Goal: Contribute content

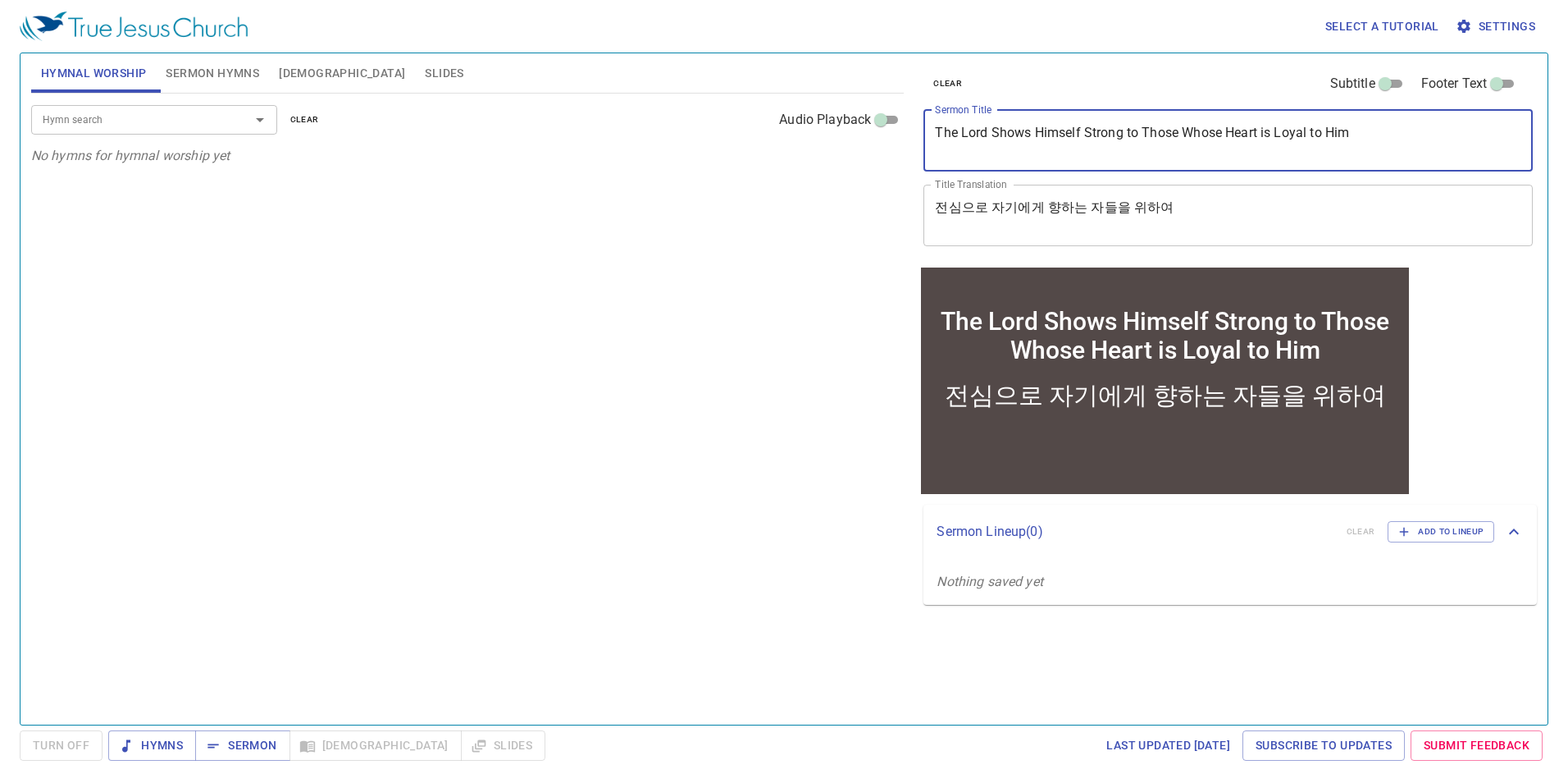
drag, startPoint x: 1423, startPoint y: 147, endPoint x: 787, endPoint y: 146, distance: 636.0
click at [787, 146] on div "Hymnal Worship Sermon Hymns [DEMOGRAPHIC_DATA] Slides Hymn search Hymn search c…" at bounding box center [784, 382] width 1519 height 671
paste textarea "[PERSON_NAME]’s Complaint"
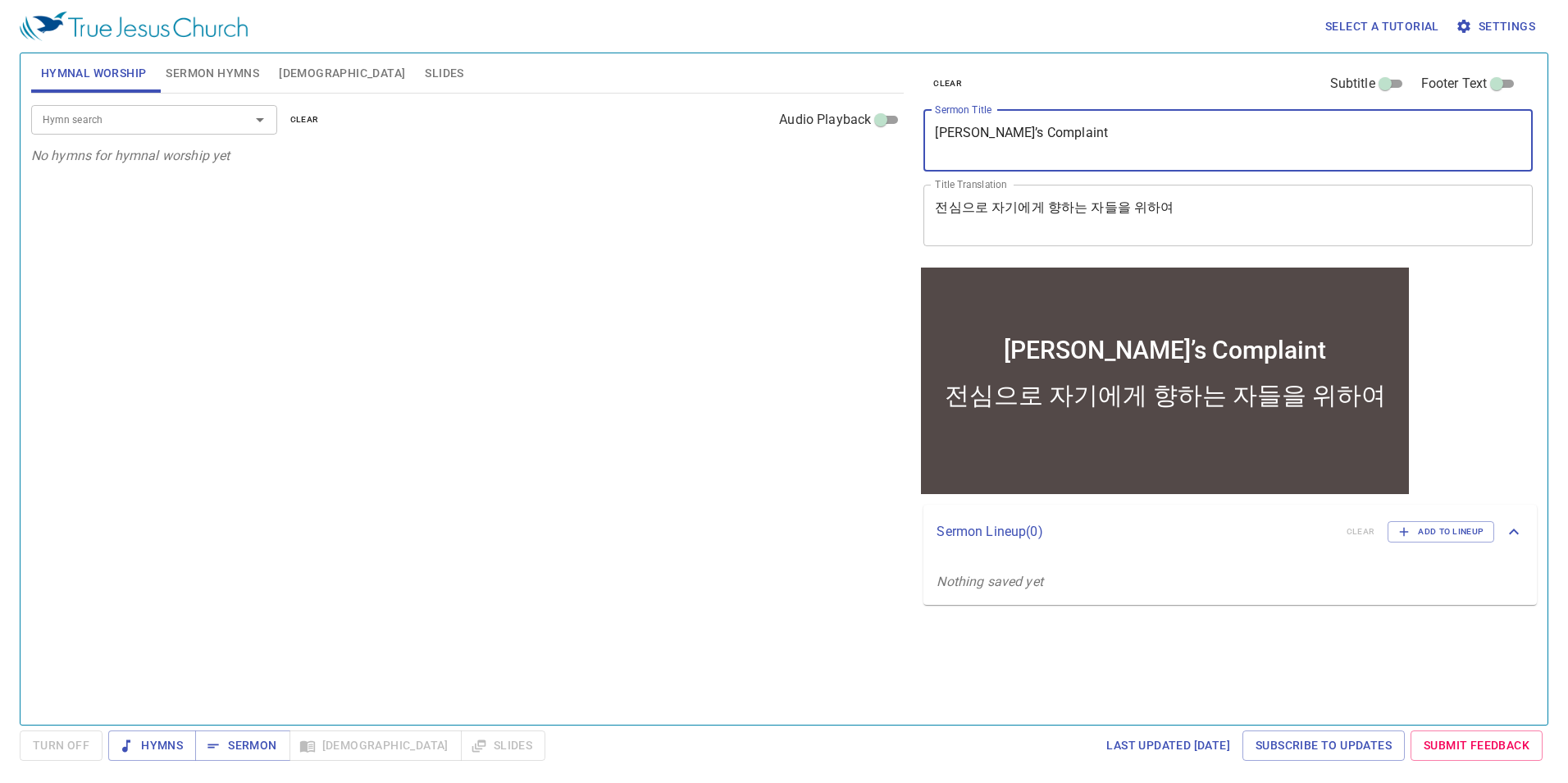
type textarea "[PERSON_NAME]’s Complaint"
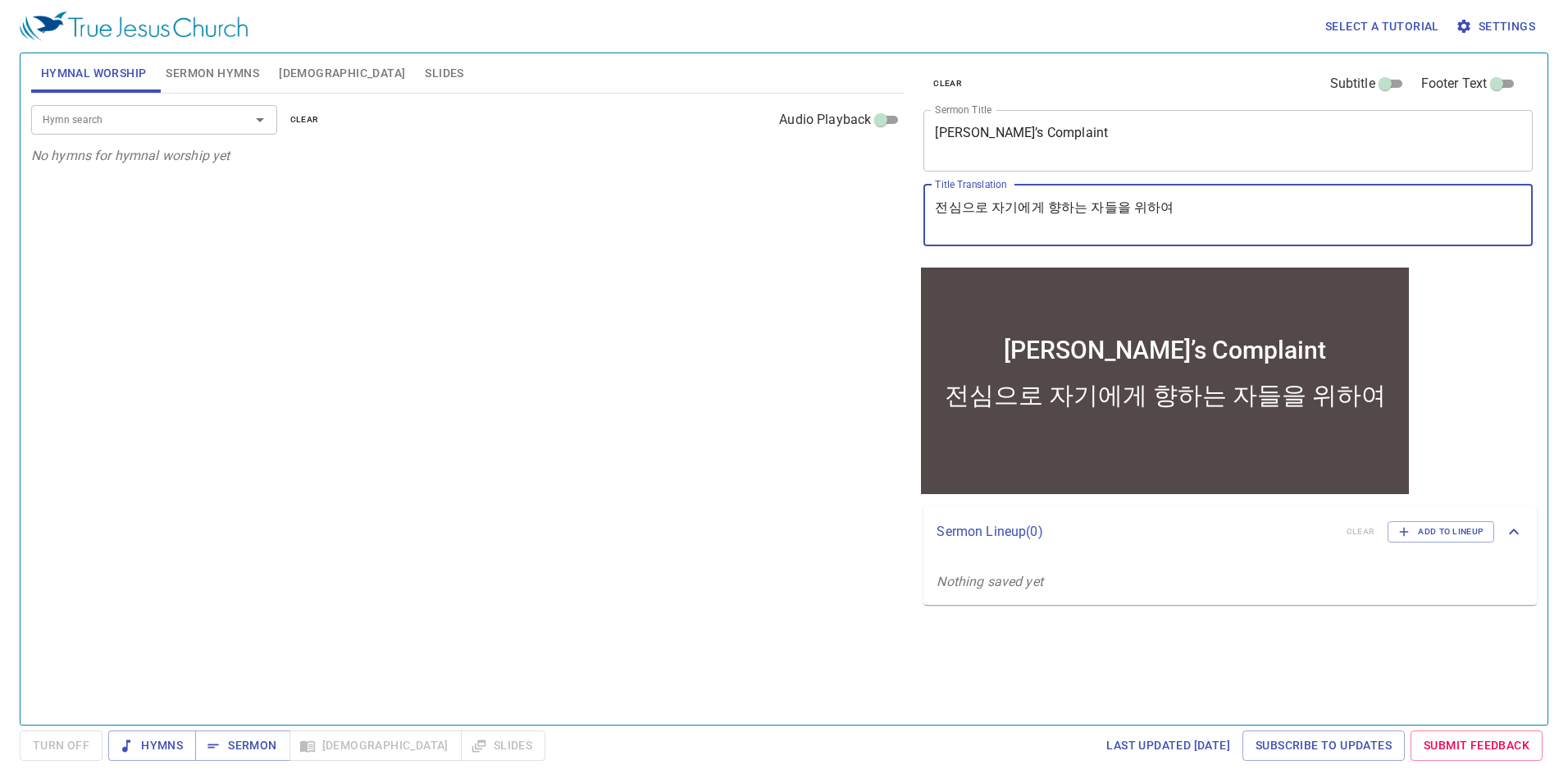
drag, startPoint x: 1263, startPoint y: 222, endPoint x: 694, endPoint y: 224, distance: 569.0
click at [694, 224] on div "Hymnal Worship Sermon Hymns [DEMOGRAPHIC_DATA] Slides Hymn search Hymn search c…" at bounding box center [784, 382] width 1519 height 671
paste textarea "[PERSON_NAME]의 탄식"
type textarea "[DEMOGRAPHIC_DATA]의 탄식"
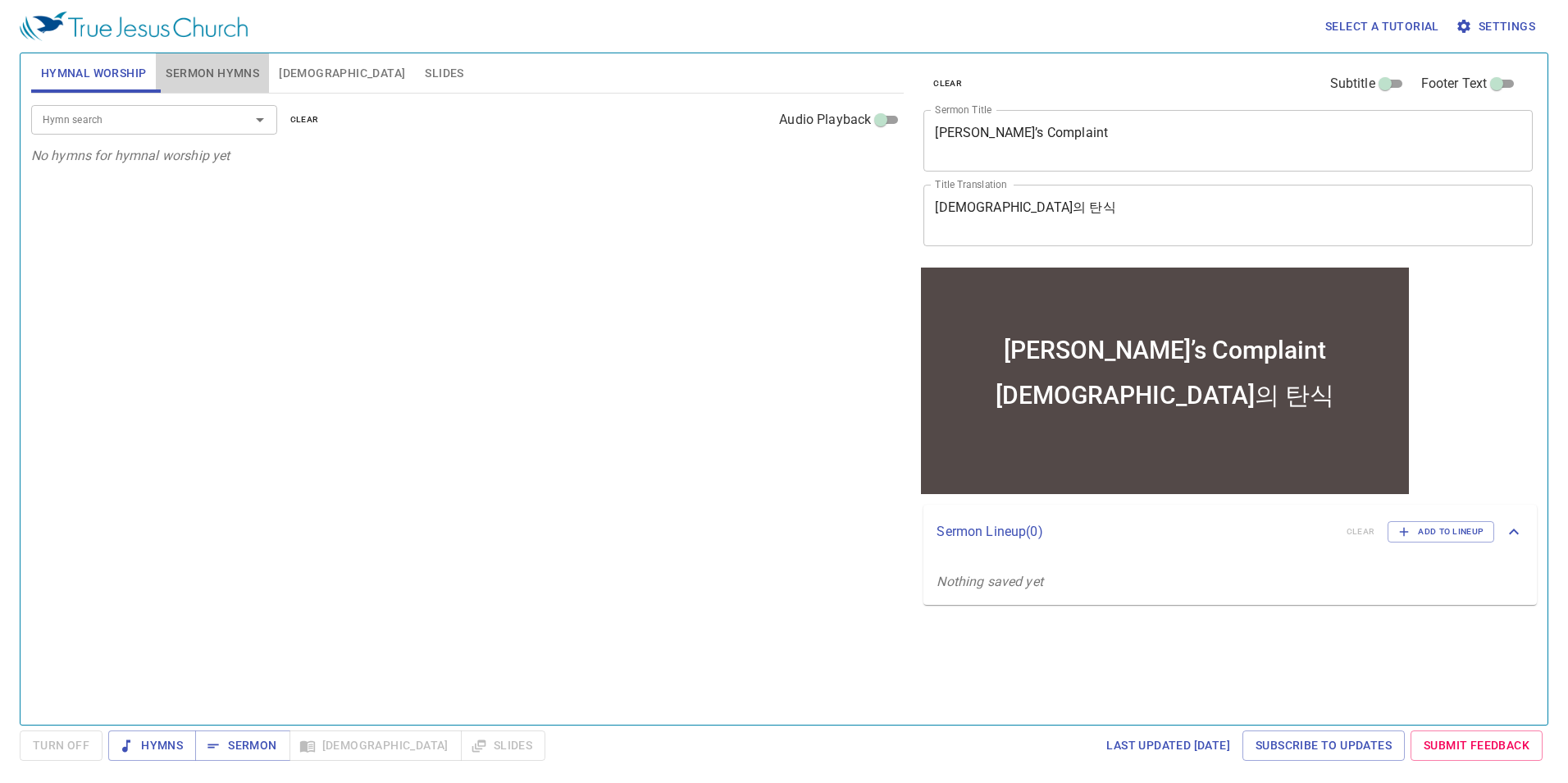
click at [230, 77] on span "Sermon Hymns" at bounding box center [212, 73] width 94 height 21
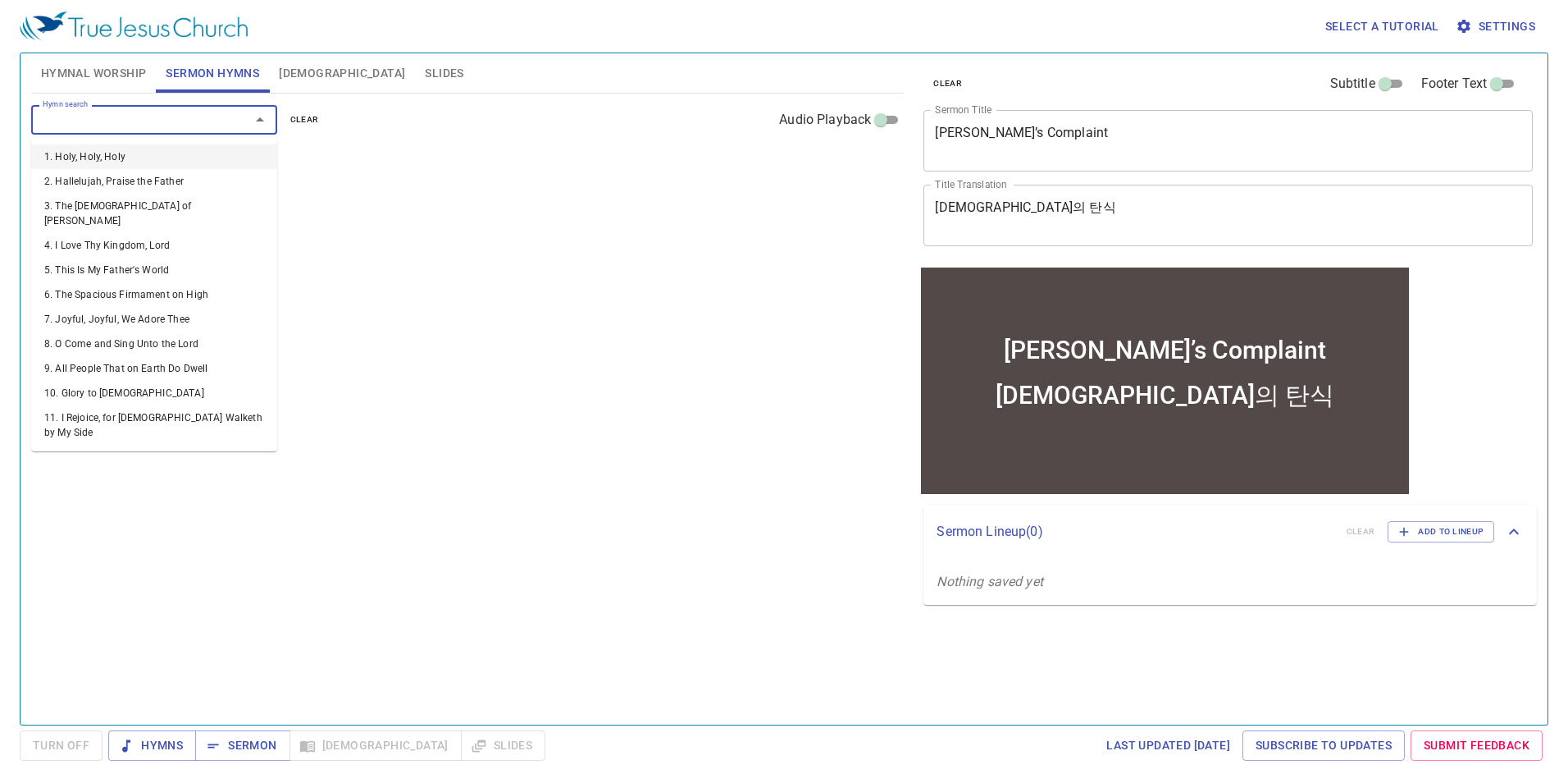
click at [79, 119] on input "Hymn search" at bounding box center [130, 119] width 188 height 19
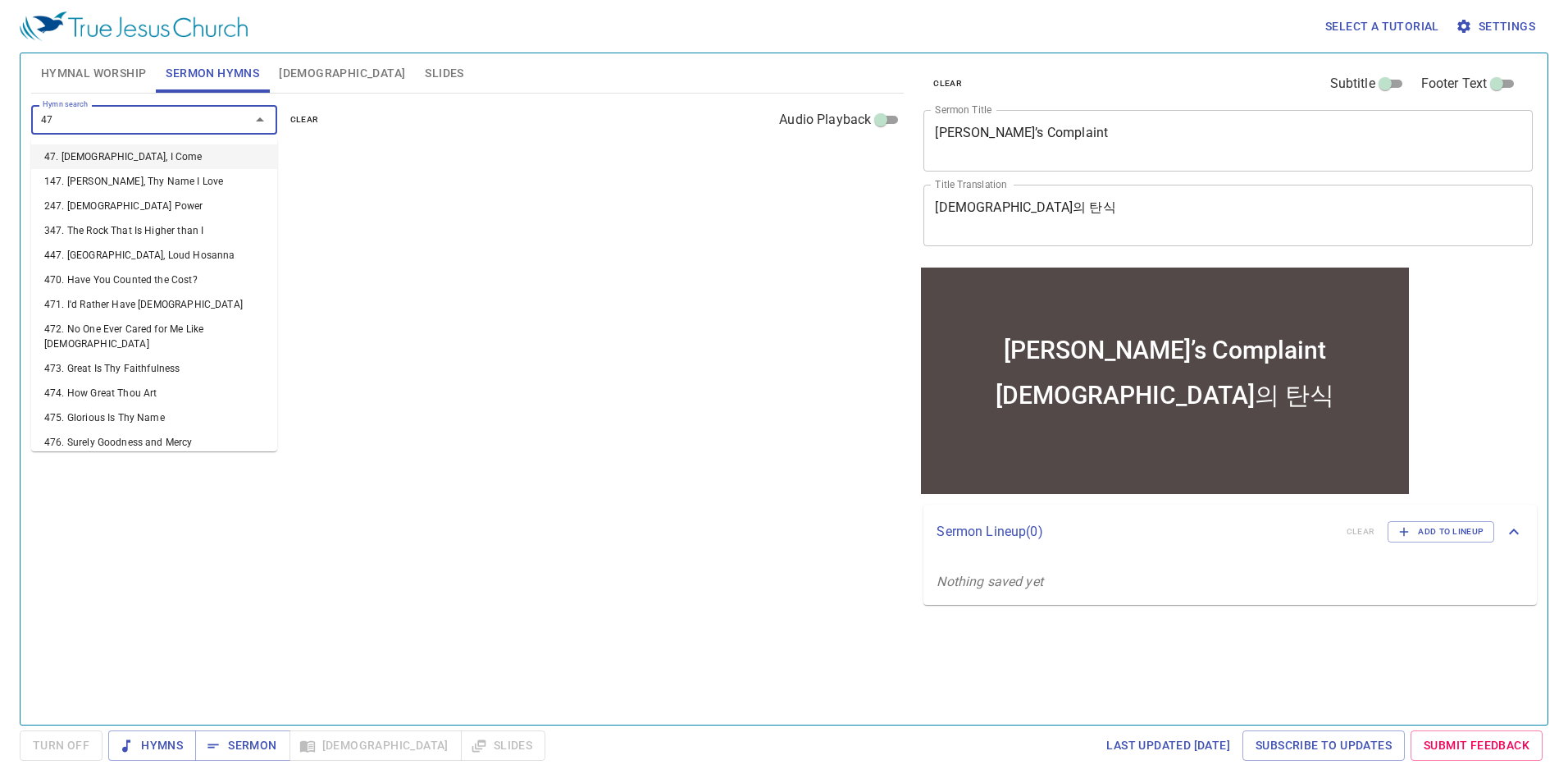
type input "4"
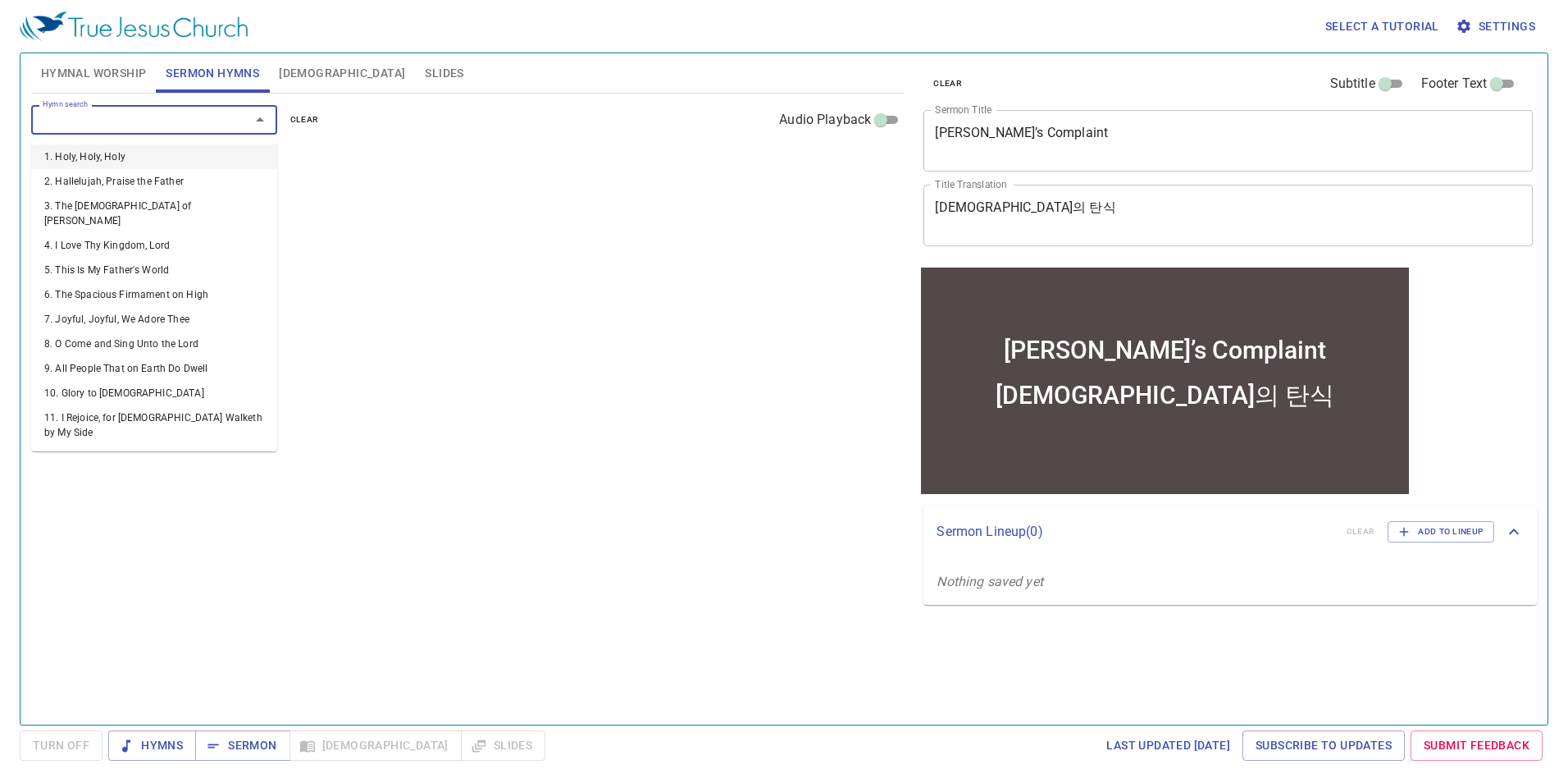
type input "0"
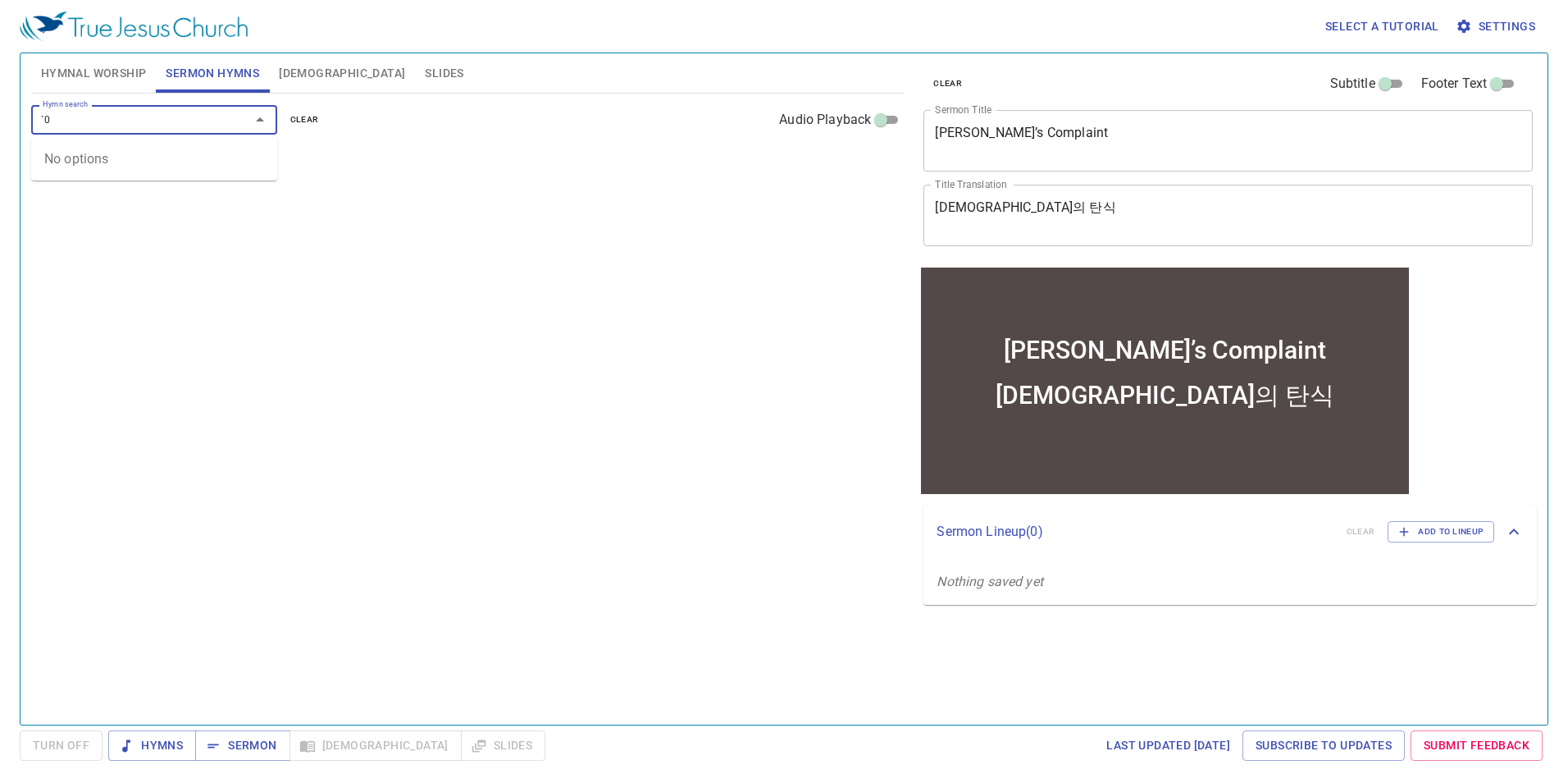
type input "`"
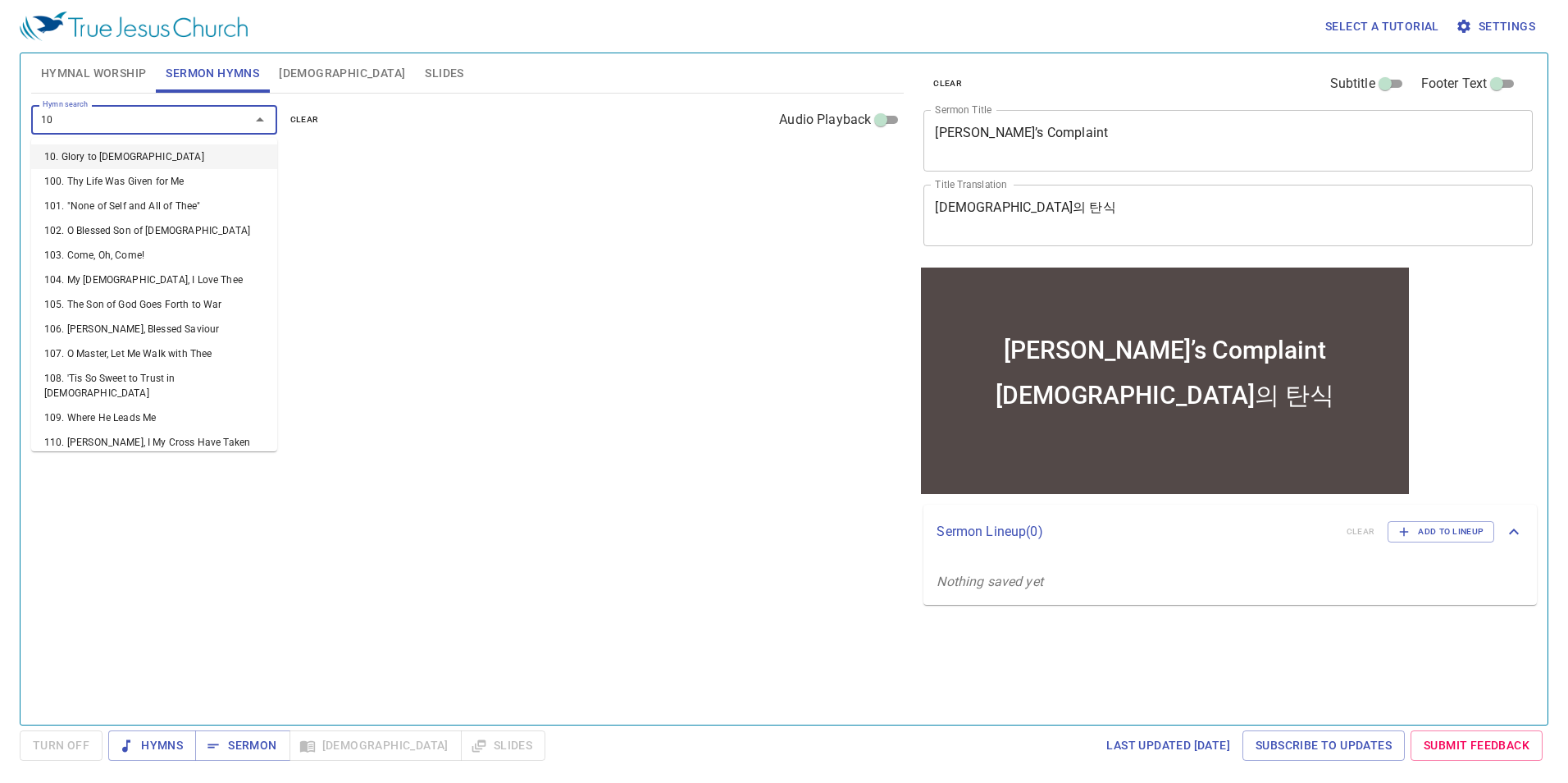
type input "104"
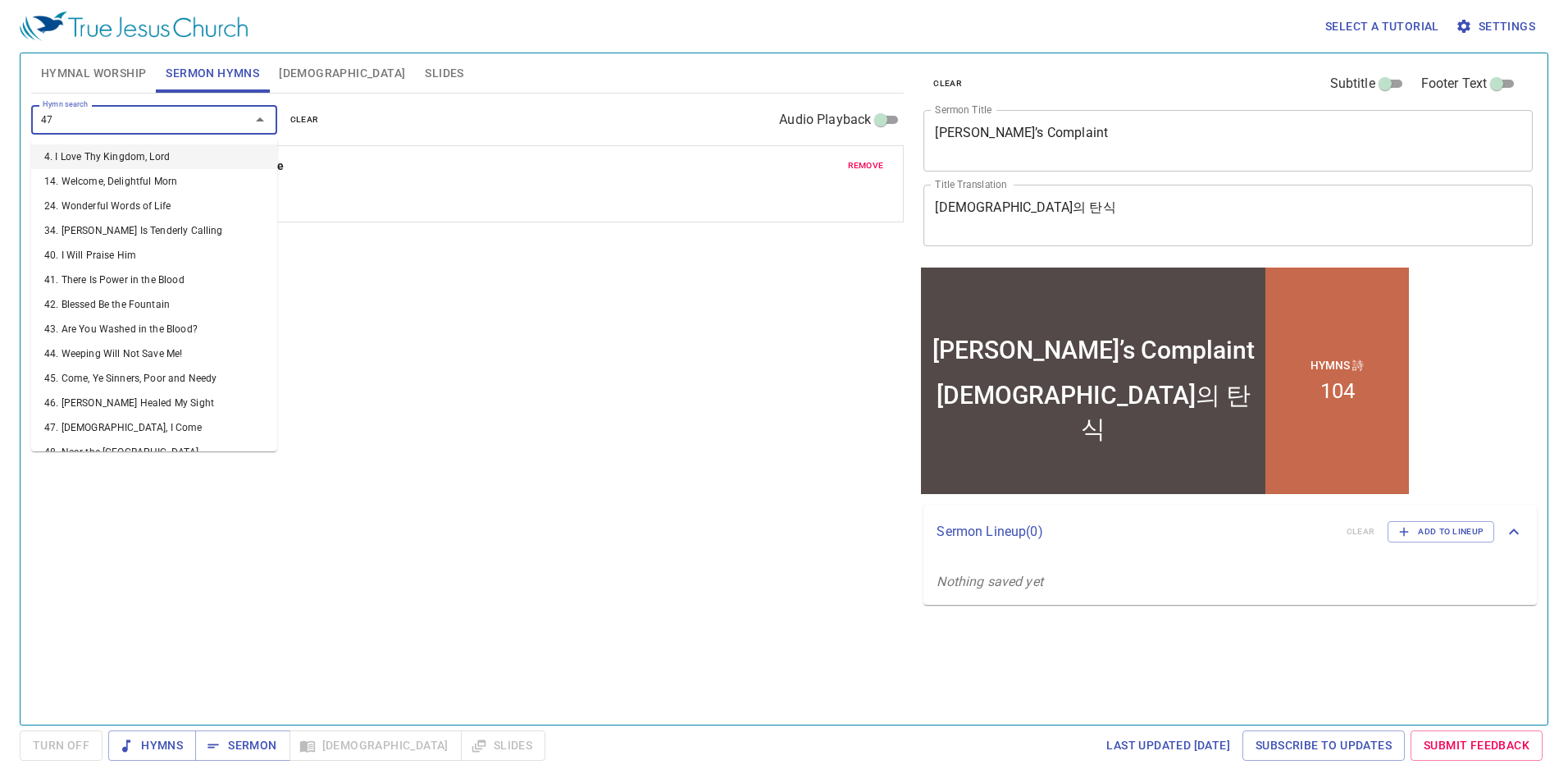
type input "471"
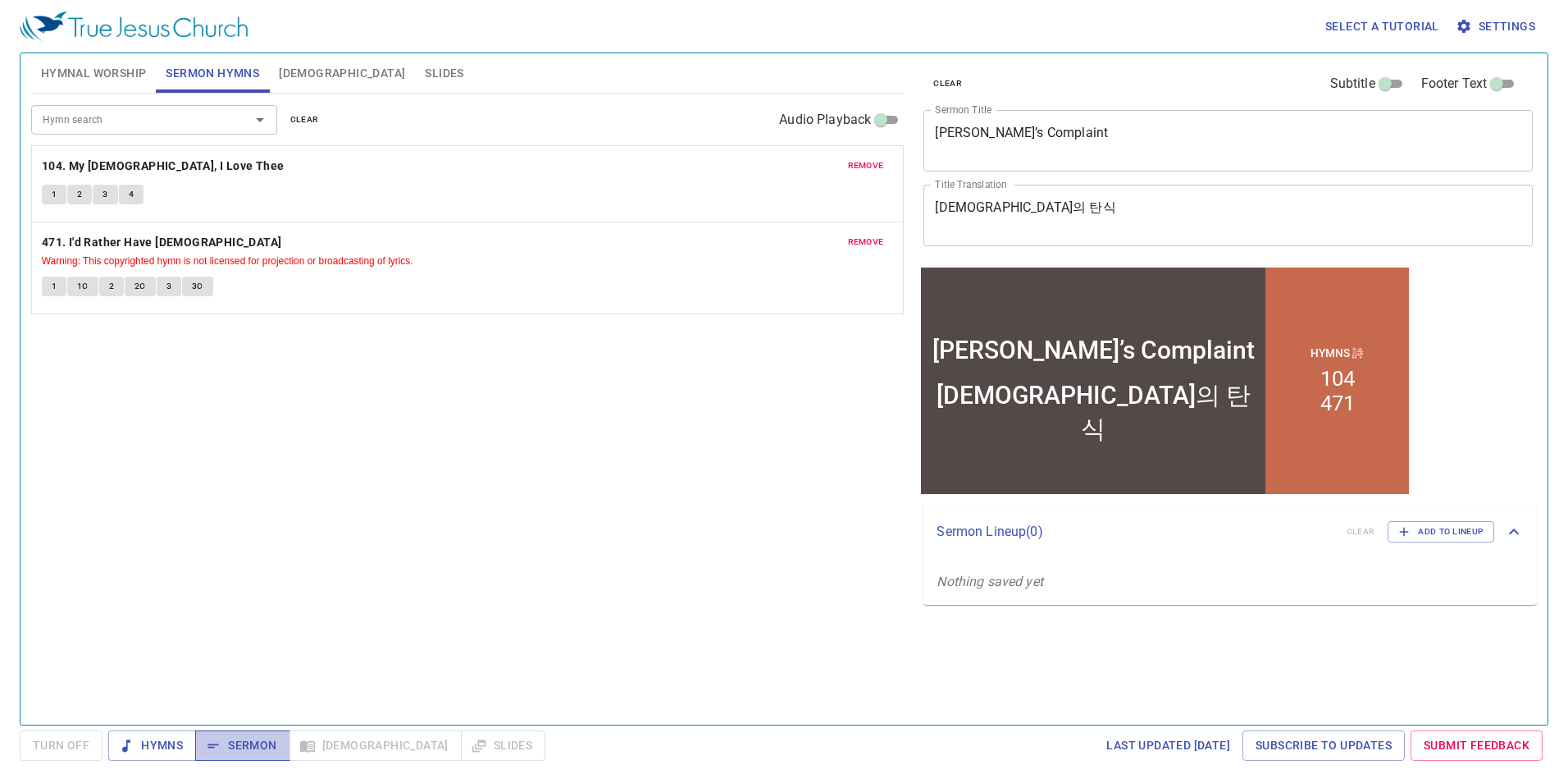
click at [238, 750] on span "Sermon" at bounding box center [242, 746] width 68 height 21
